Goal: Contribute content: Add original content to the website for others to see

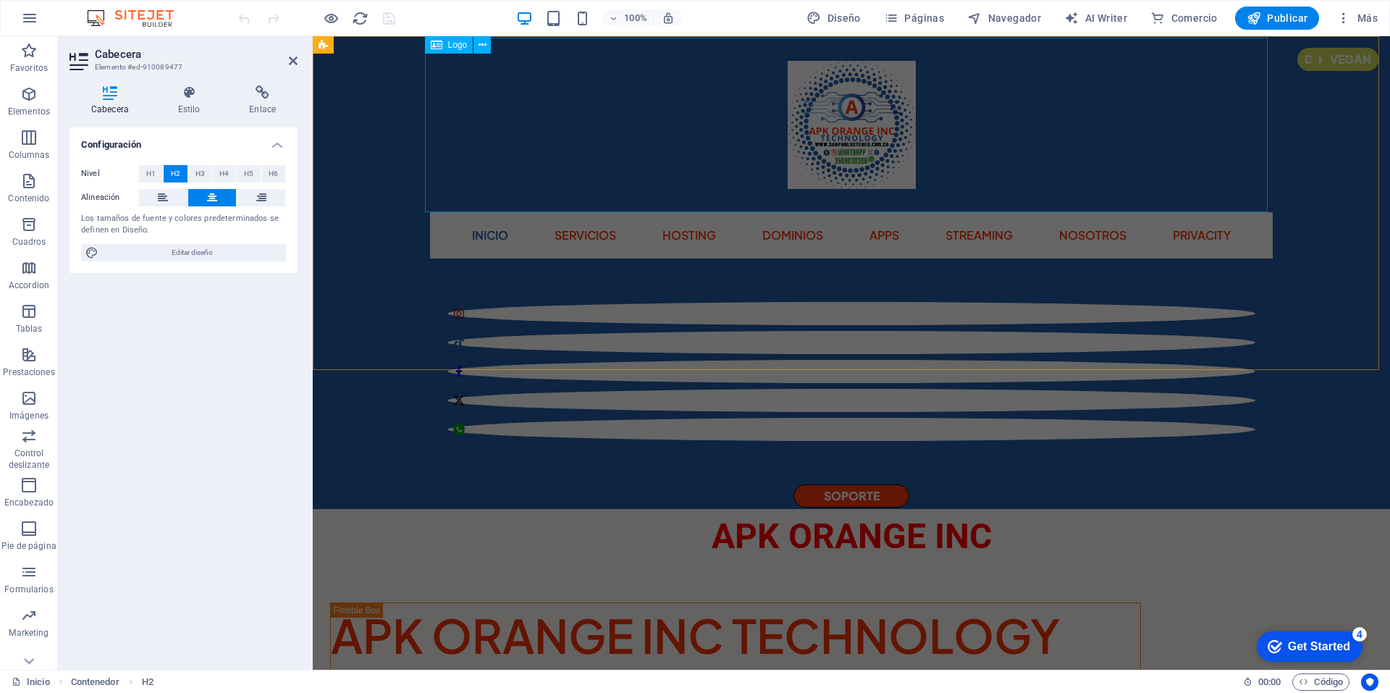
click at [445, 183] on div at bounding box center [851, 125] width 843 height 174
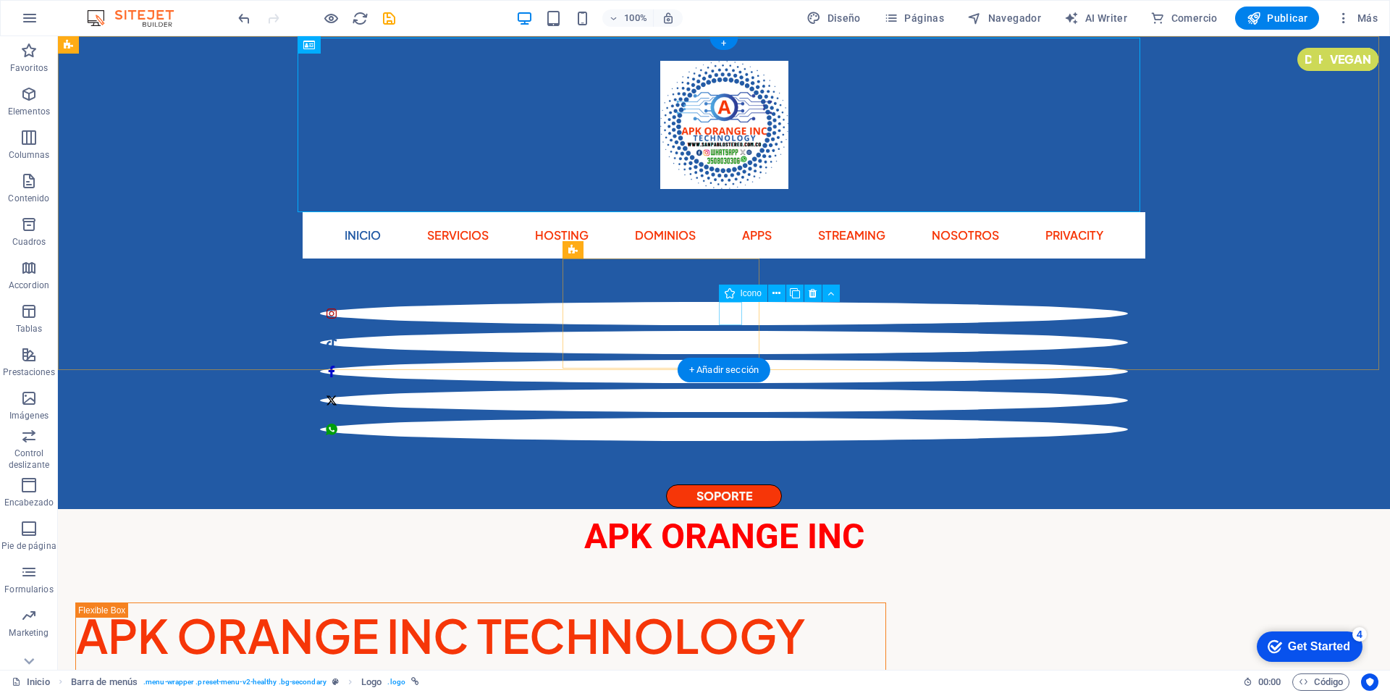
click at [732, 418] on figure at bounding box center [724, 429] width 808 height 23
select select "xMidYMid"
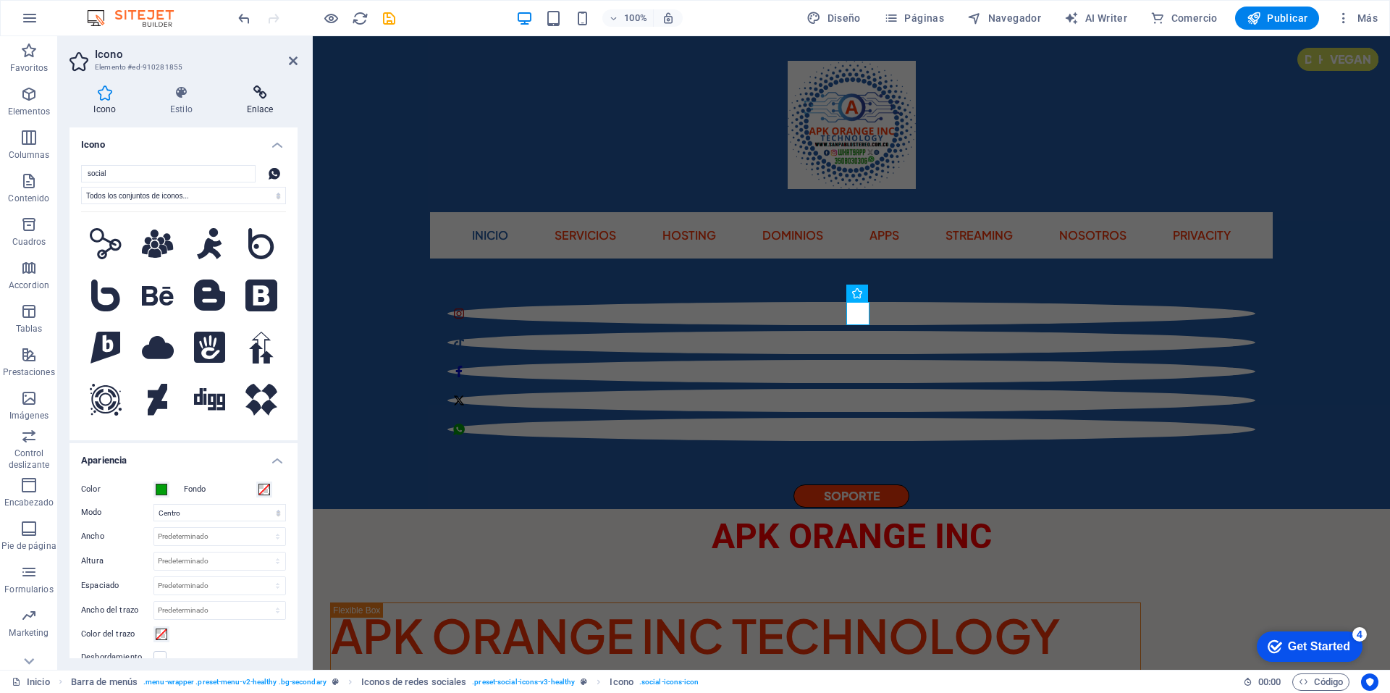
click at [253, 96] on icon at bounding box center [259, 92] width 75 height 14
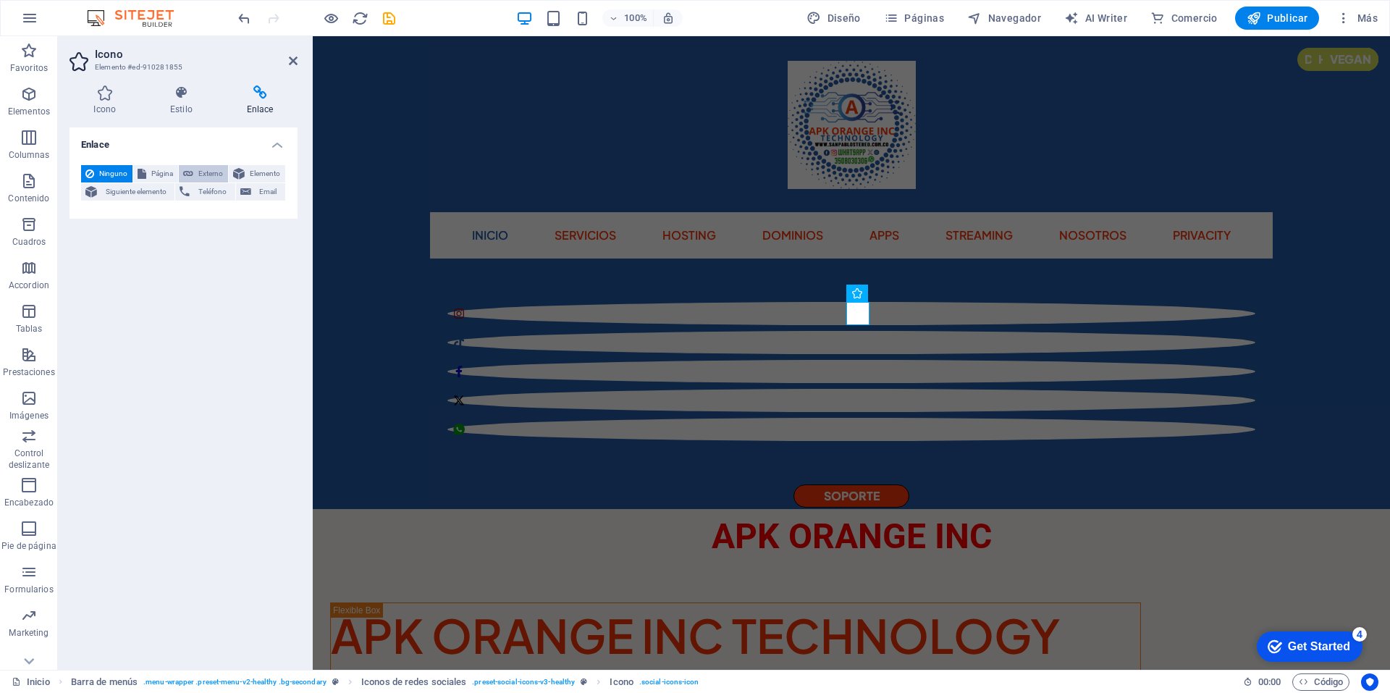
click at [201, 178] on span "Externo" at bounding box center [211, 173] width 26 height 17
select select "blank"
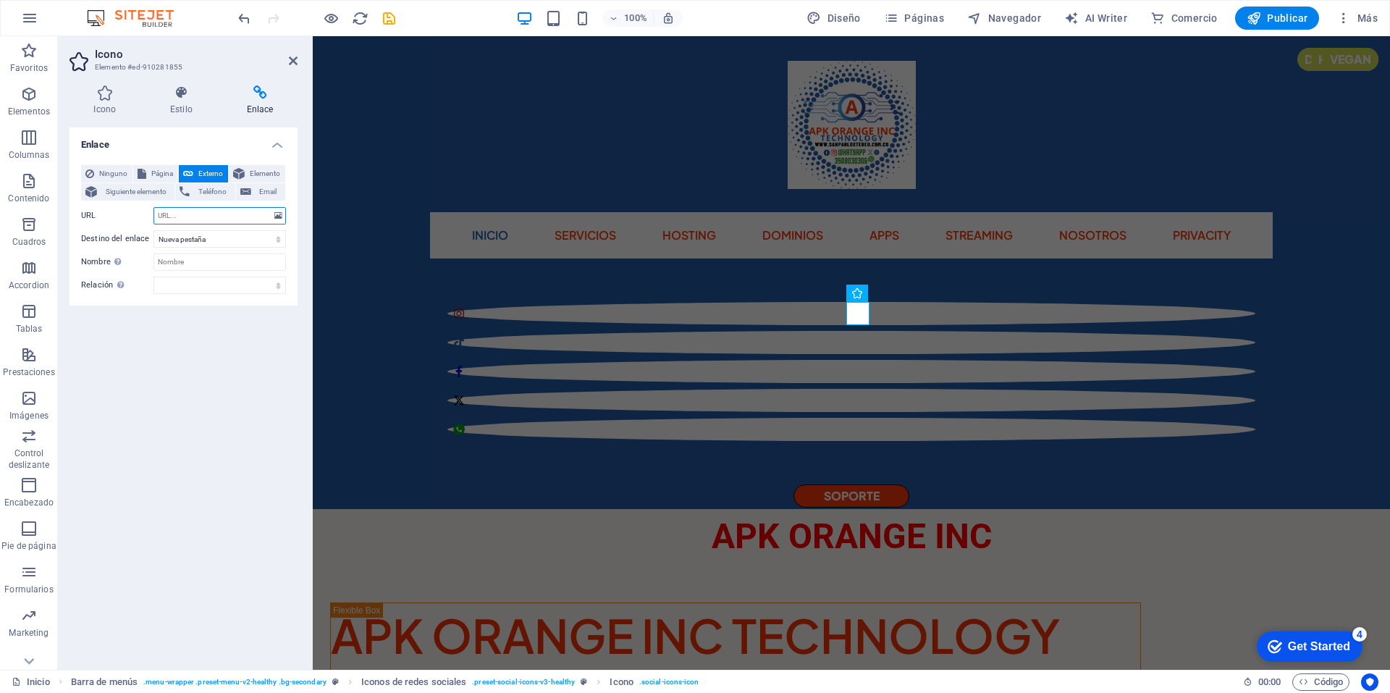
paste input "[URL][DOMAIN_NAME]"
type input "[URL][DOMAIN_NAME]"
click at [293, 59] on icon at bounding box center [293, 61] width 9 height 12
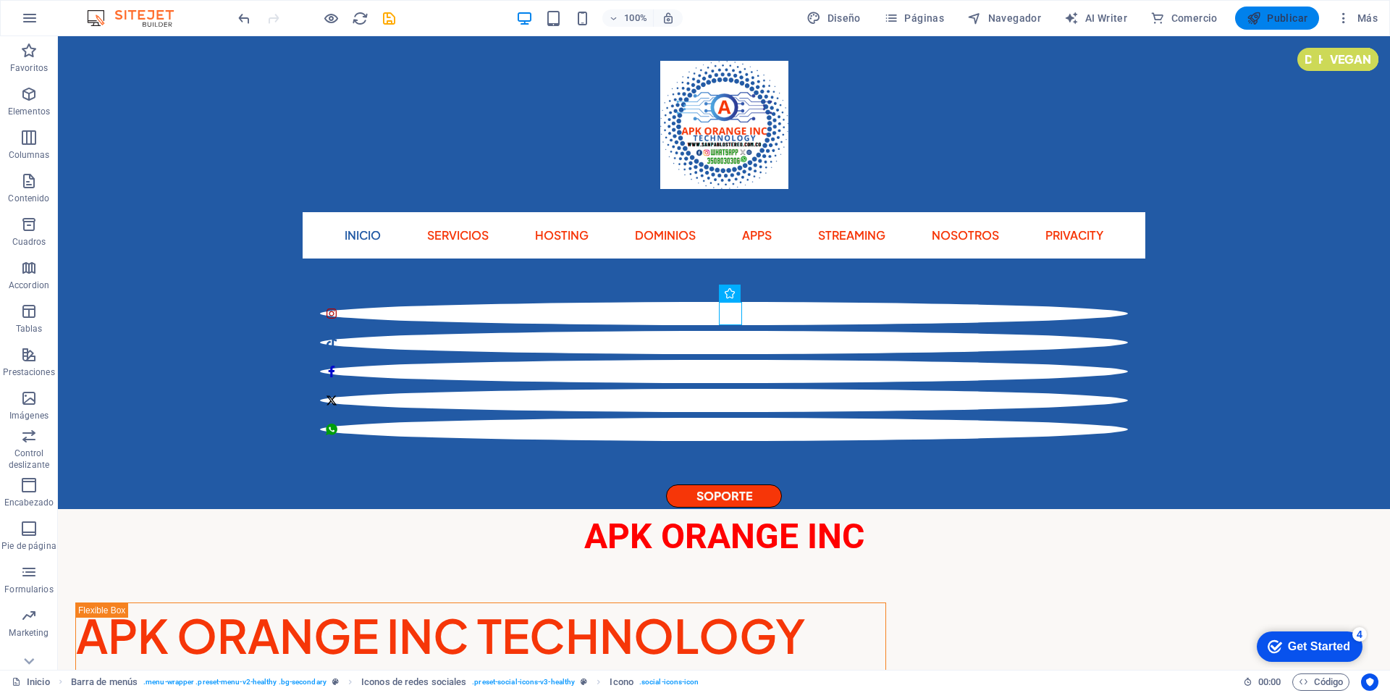
click at [1284, 11] on span "Publicar" at bounding box center [1278, 18] width 62 height 14
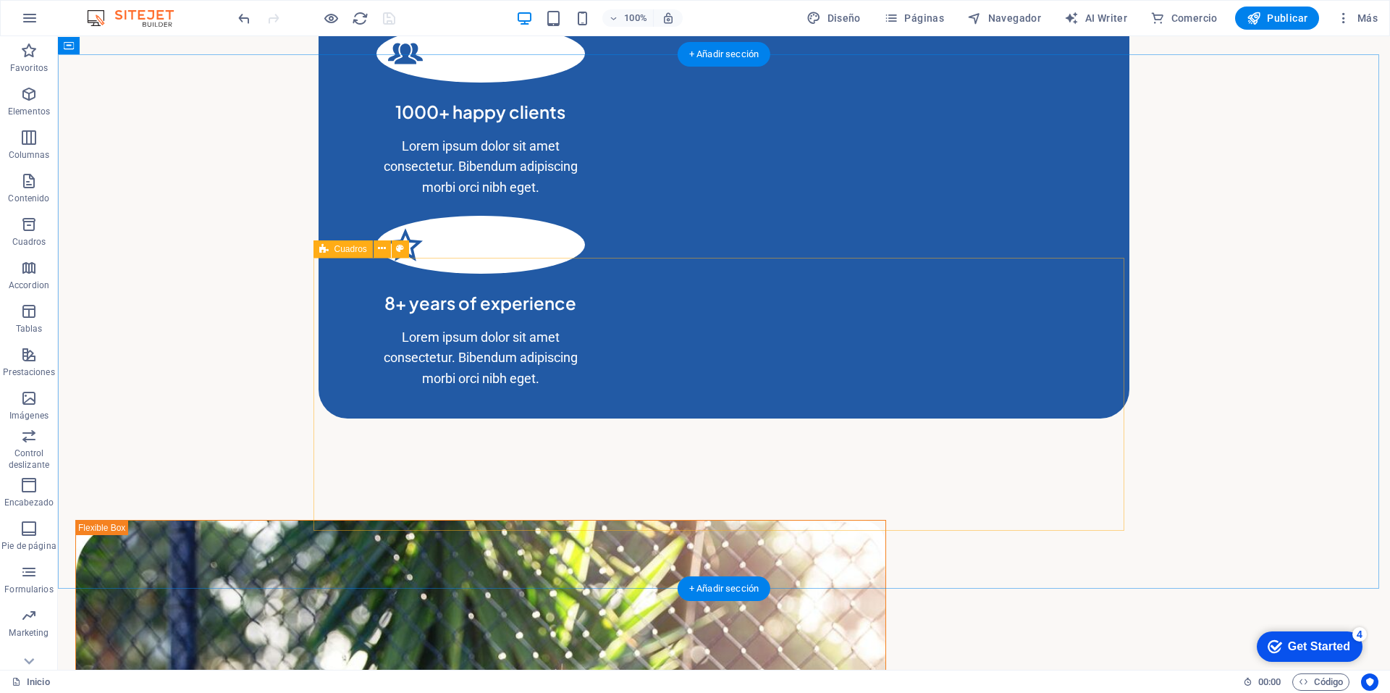
scroll to position [1955, 0]
